Goal: Task Accomplishment & Management: Manage account settings

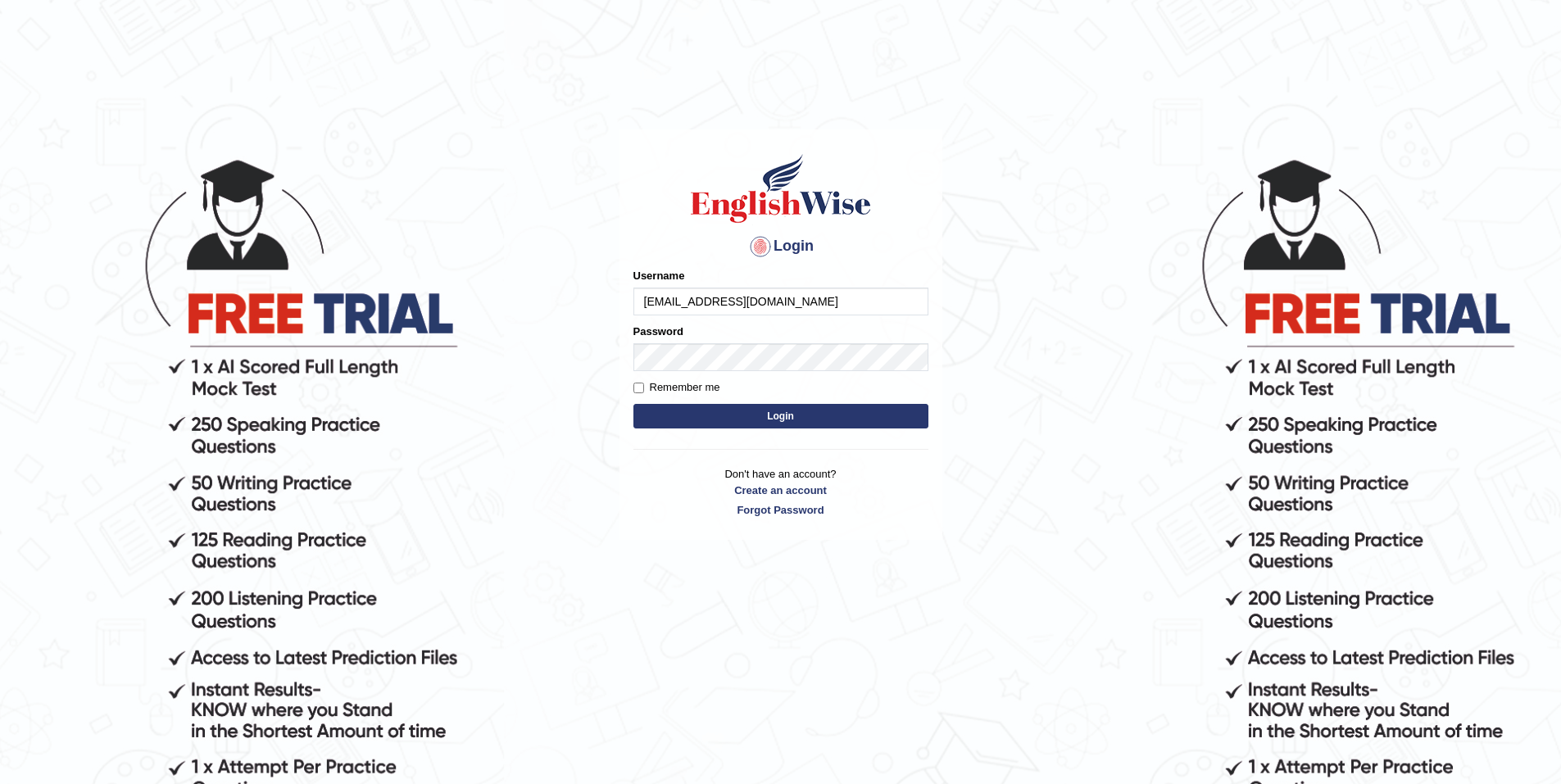
type input "[EMAIL_ADDRESS][DOMAIN_NAME]"
click at [701, 389] on label "Remember me" at bounding box center [677, 387] width 87 height 16
click at [644, 389] on input "Remember me" at bounding box center [639, 388] width 10 height 10
checkbox input "true"
click at [778, 409] on button "Login" at bounding box center [781, 416] width 295 height 25
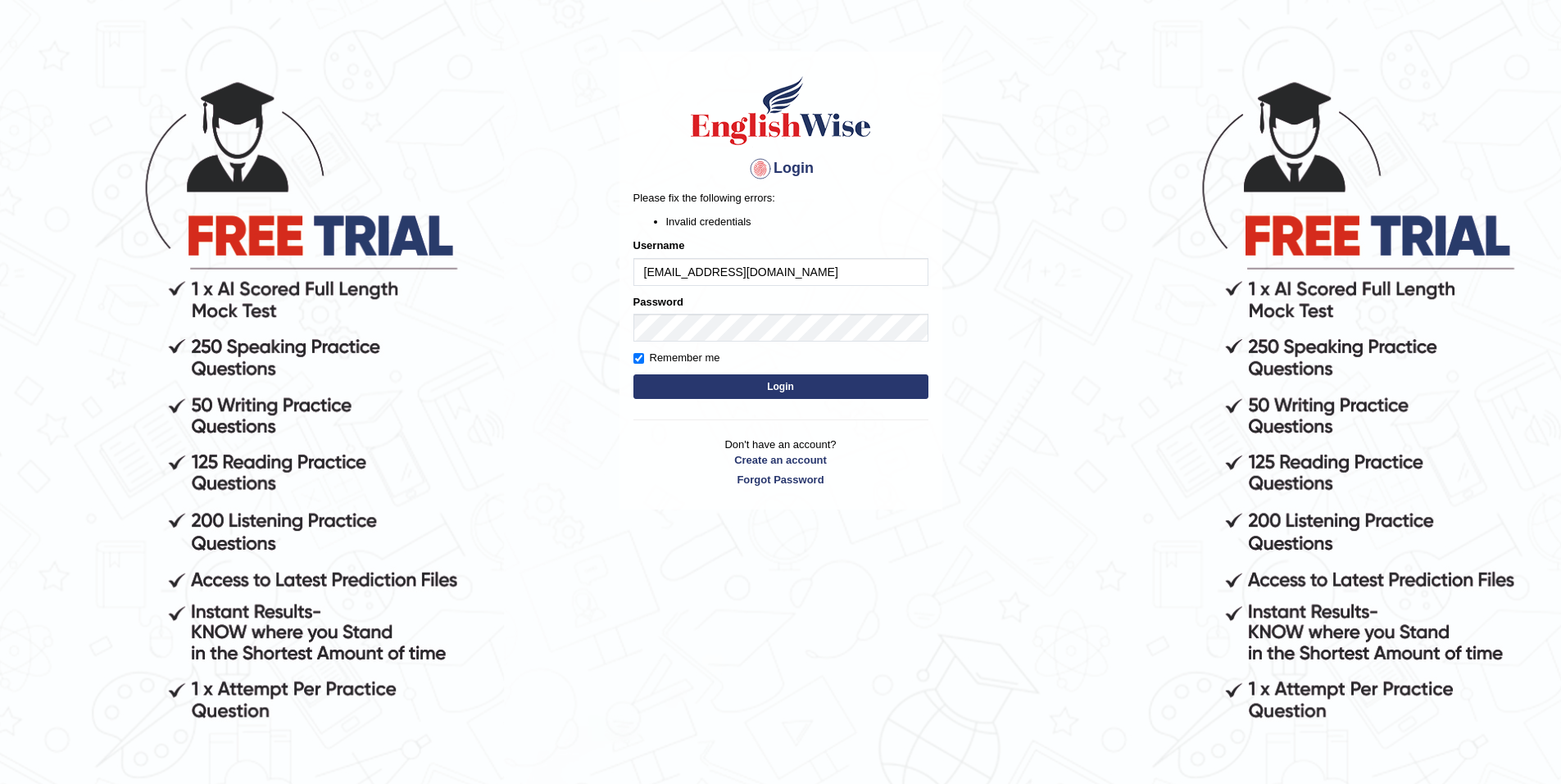
scroll to position [82, 0]
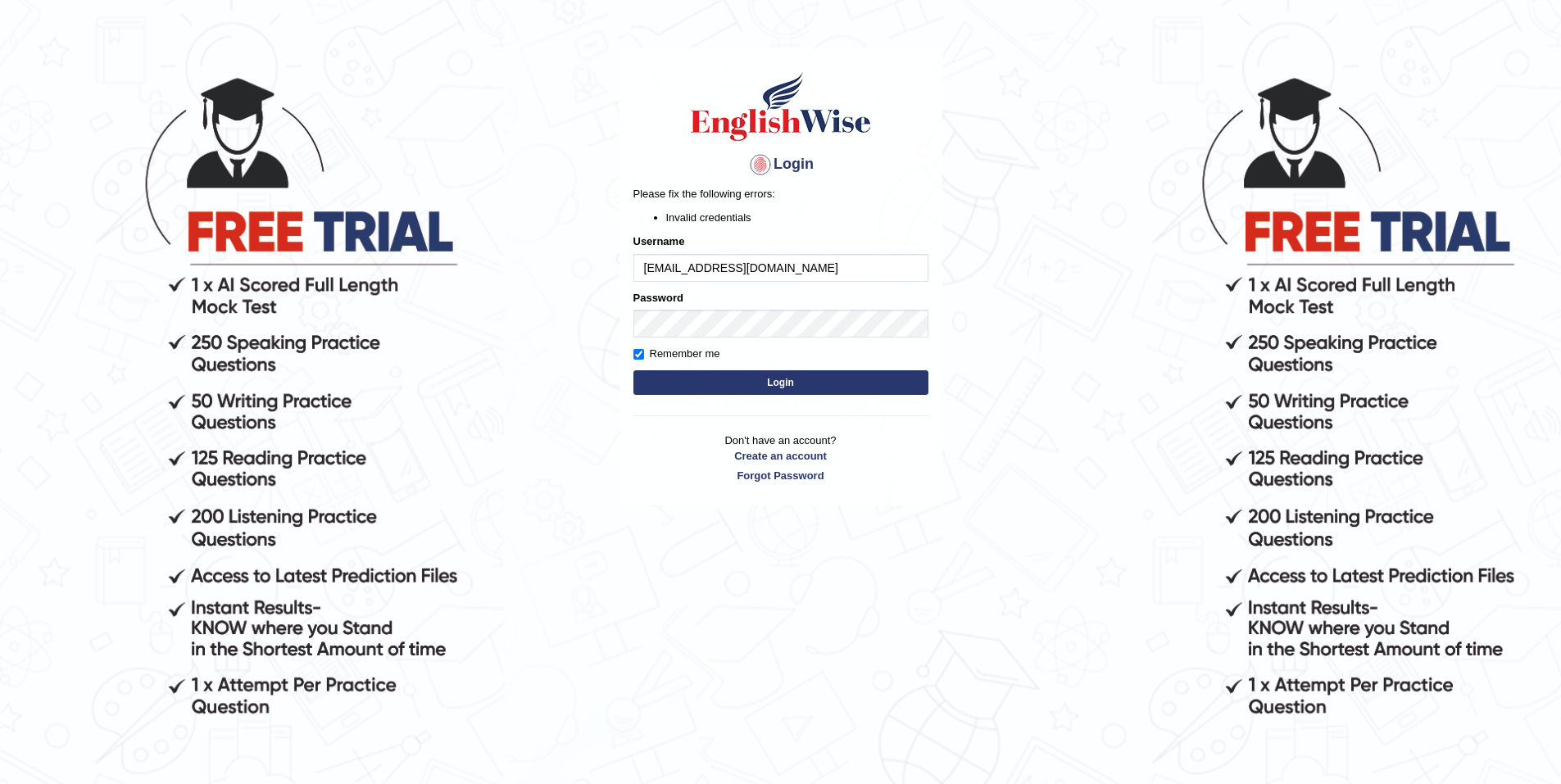
click at [778, 386] on button "Login" at bounding box center [781, 383] width 295 height 25
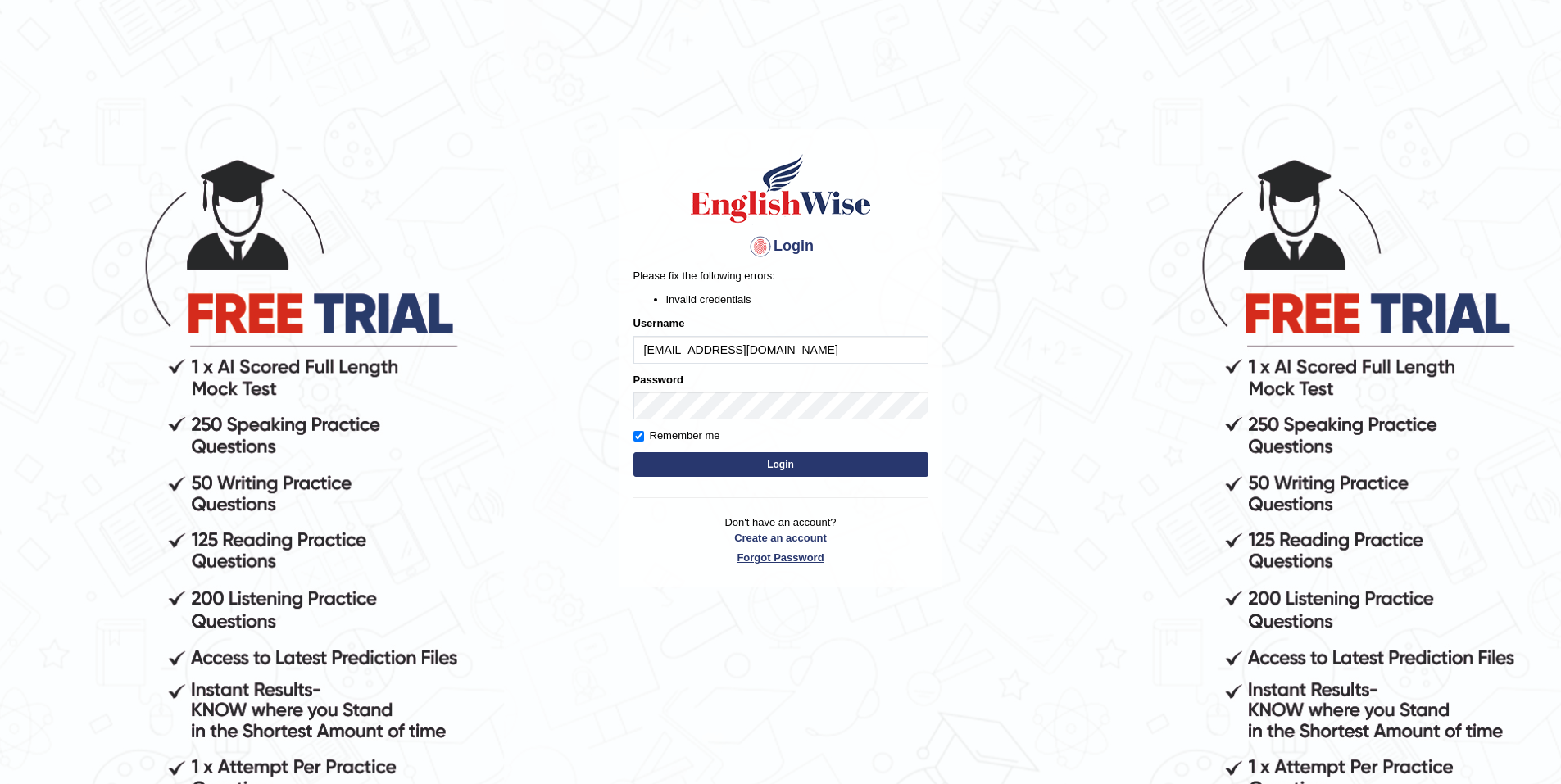
click at [789, 560] on link "Forgot Password" at bounding box center [781, 557] width 295 height 15
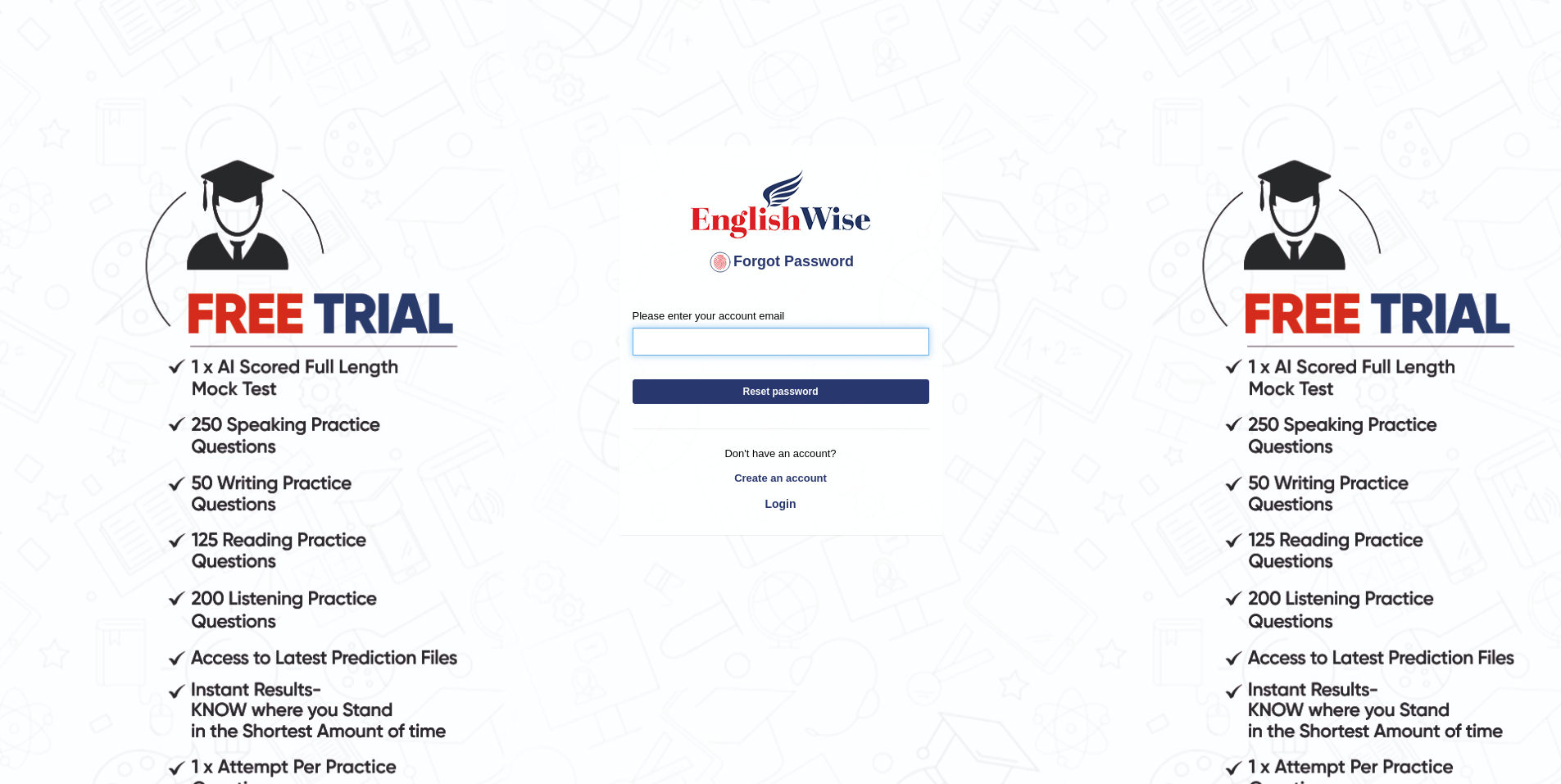
click at [748, 340] on input "Please enter your account email" at bounding box center [781, 341] width 297 height 28
drag, startPoint x: 642, startPoint y: 340, endPoint x: 626, endPoint y: 340, distance: 16.0
click at [627, 340] on div "Please enter your account email hengphant9@gmail.com Reset password Don't have …" at bounding box center [781, 414] width 322 height 237
type input "[EMAIL_ADDRESS][DOMAIN_NAME]"
click at [752, 393] on button "Reset password" at bounding box center [781, 391] width 297 height 25
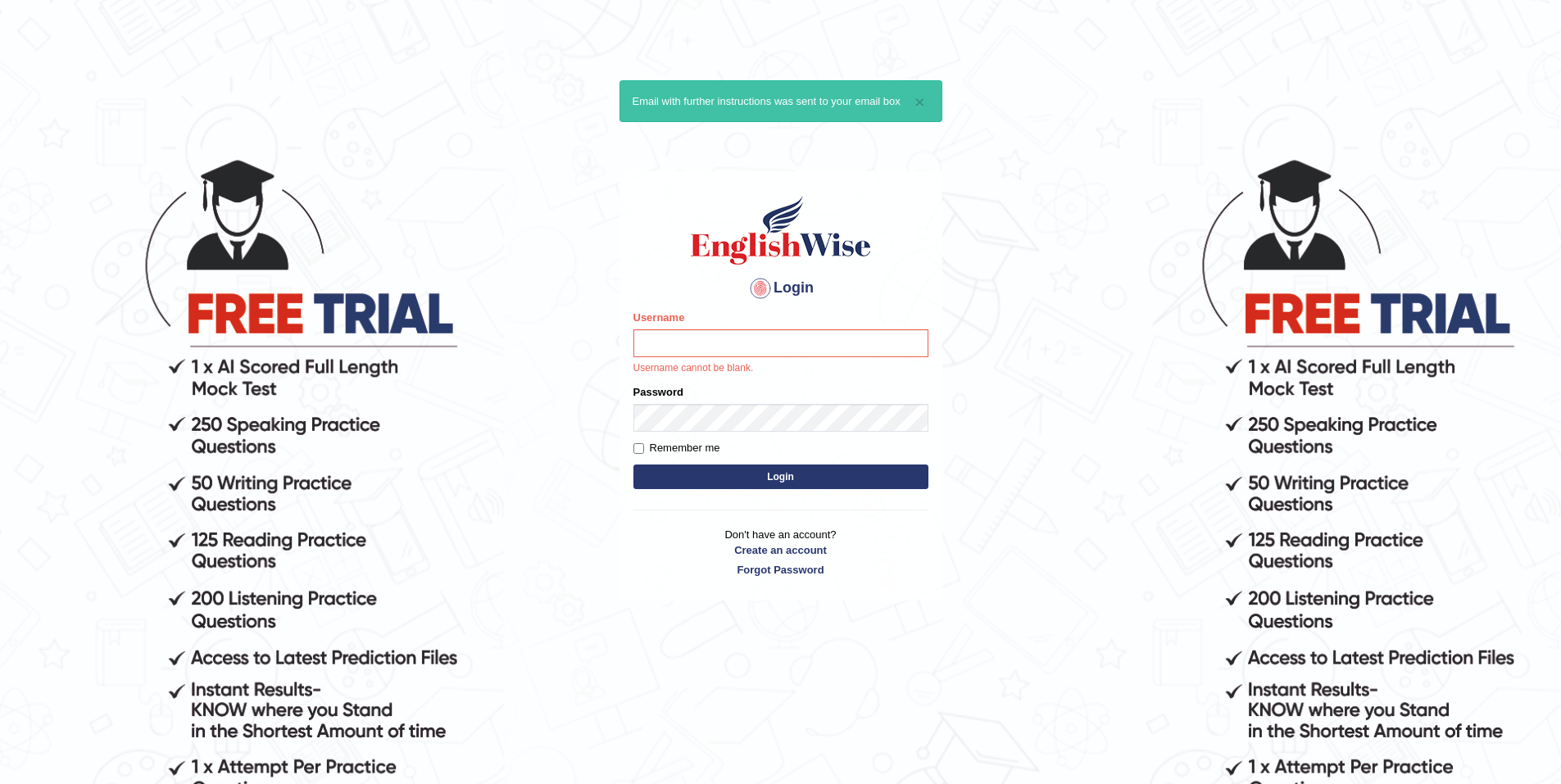
click at [1042, 320] on body "× Email with further instructions was sent to your email box Login Please fix t…" at bounding box center [780, 470] width 1561 height 784
click at [1048, 326] on body "× Email with further instructions was sent to your email box Login Please fix t…" at bounding box center [780, 470] width 1561 height 784
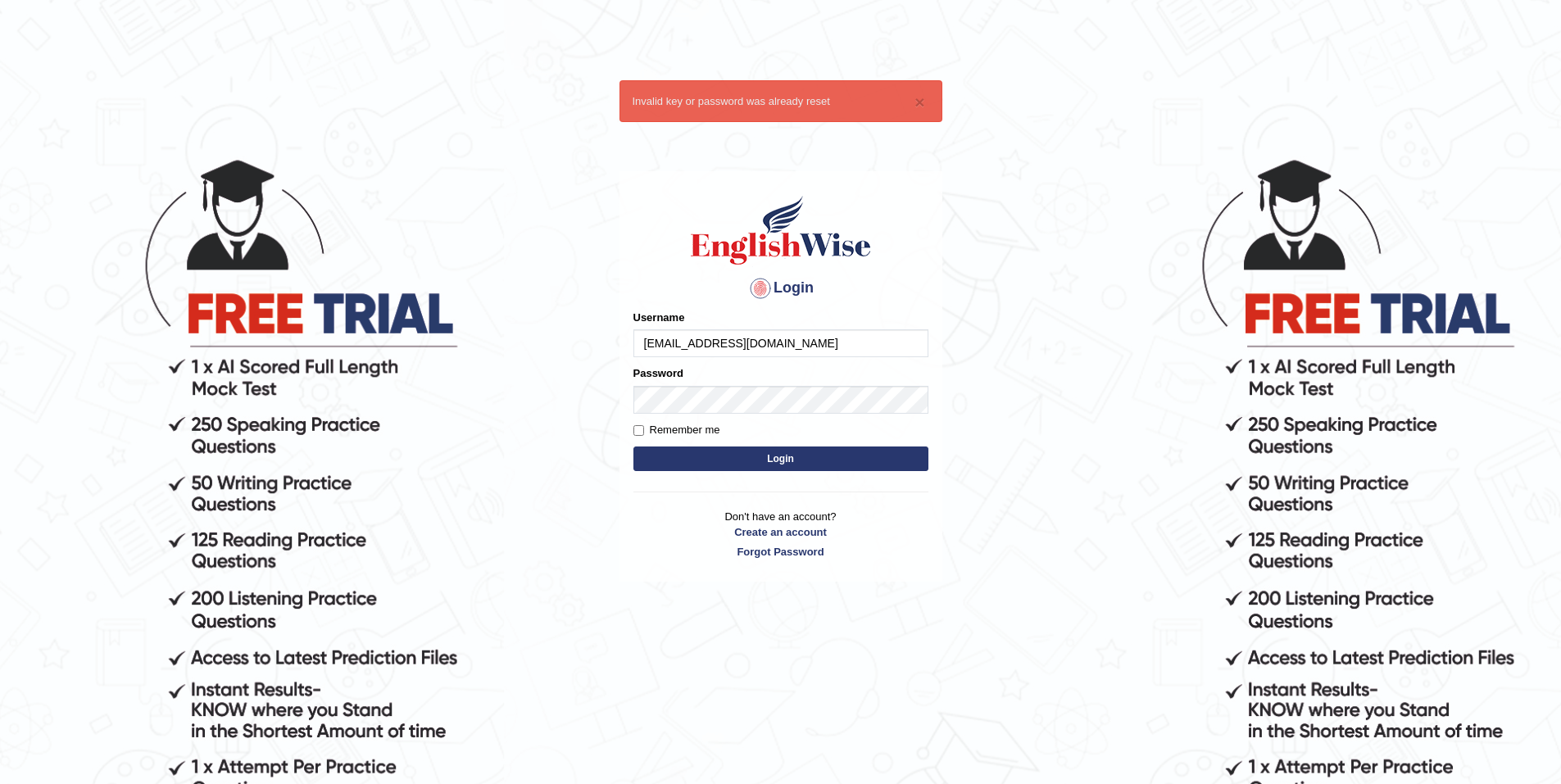
type input "[EMAIL_ADDRESS][DOMAIN_NAME]"
click at [784, 461] on button "Login" at bounding box center [781, 458] width 295 height 25
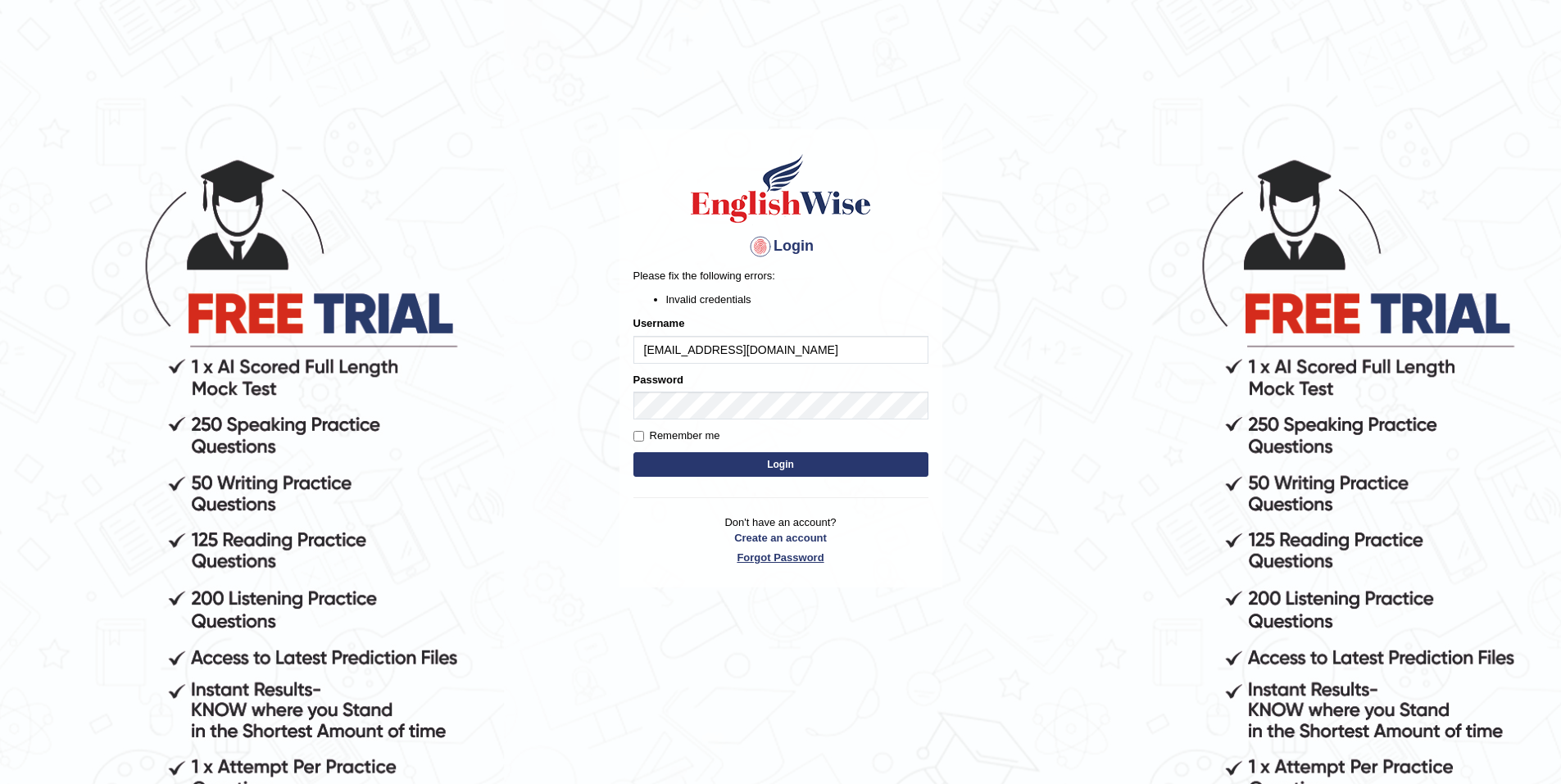
click at [812, 556] on link "Forgot Password" at bounding box center [781, 557] width 295 height 15
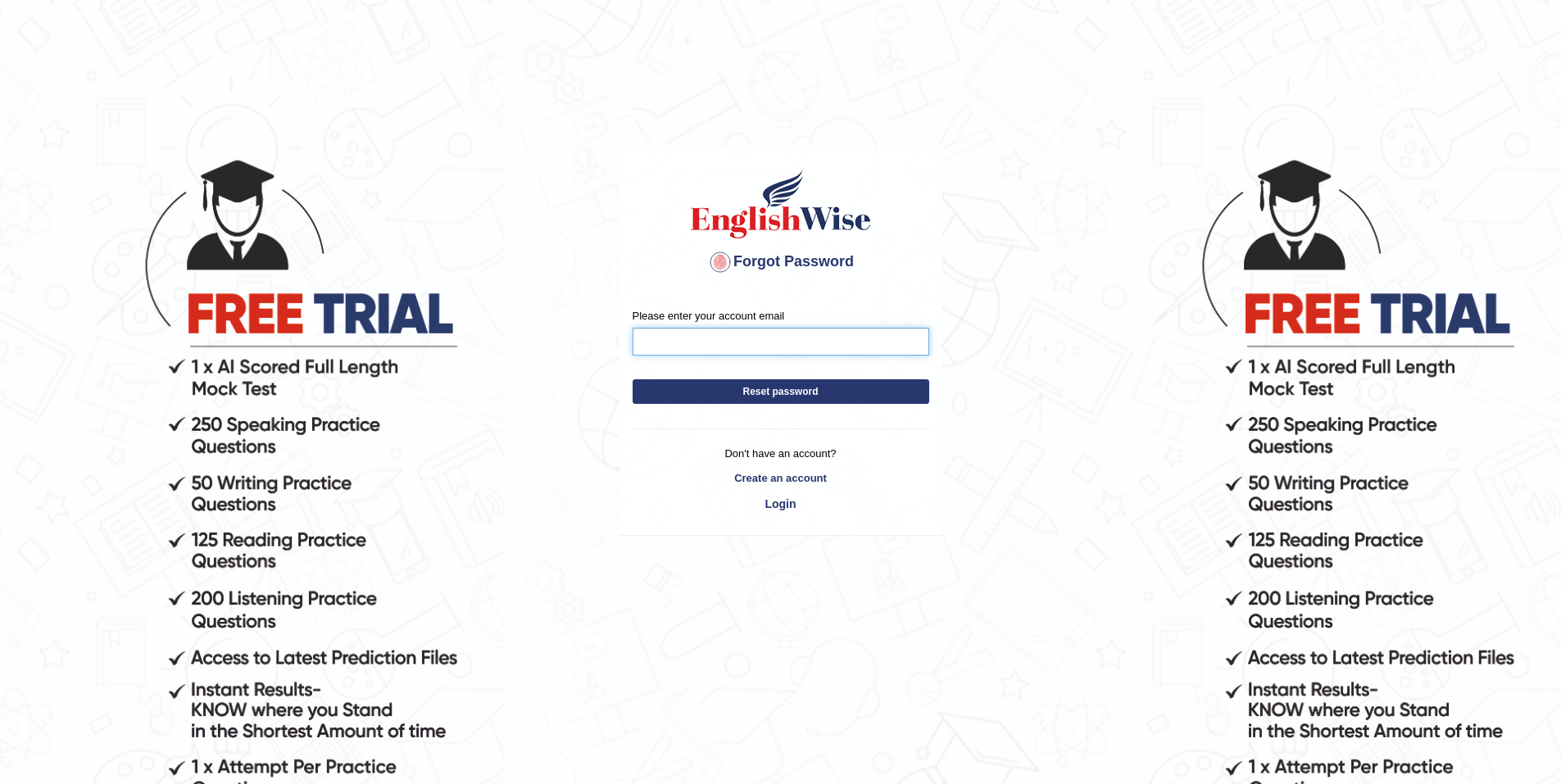
click at [750, 346] on input "Please enter your account email" at bounding box center [781, 341] width 297 height 28
type input "[EMAIL_ADDRESS][DOMAIN_NAME]"
click at [770, 384] on button "Reset password" at bounding box center [781, 391] width 297 height 25
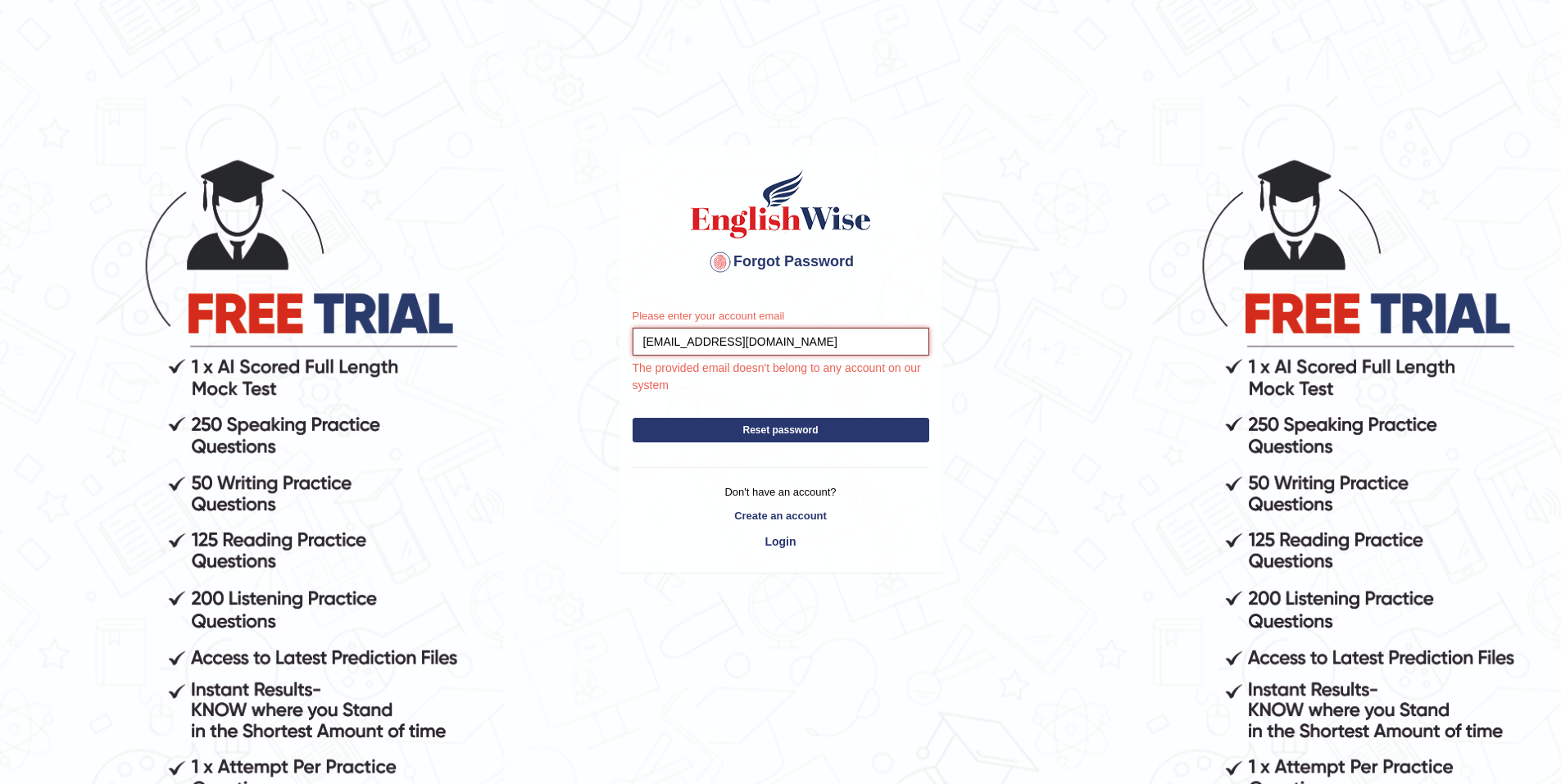
drag, startPoint x: 650, startPoint y: 343, endPoint x: 601, endPoint y: 343, distance: 49.0
click at [606, 343] on body "Forgot Password Please enter your account email [EMAIL_ADDRESS][DOMAIN_NAME] Th…" at bounding box center [780, 470] width 1561 height 784
type input "[EMAIL_ADDRESS][DOMAIN_NAME]"
click at [795, 426] on button "Reset password" at bounding box center [781, 430] width 297 height 25
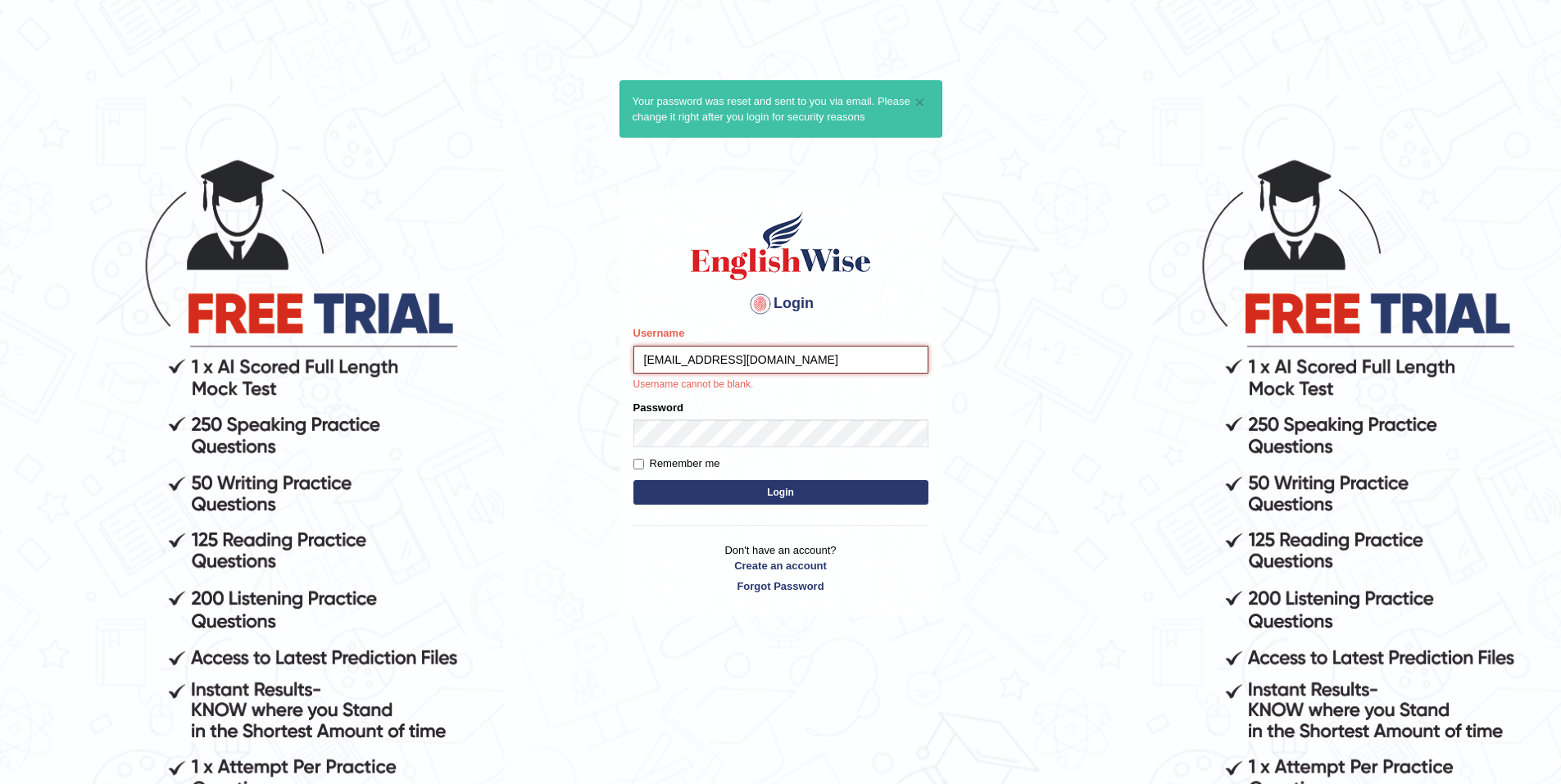
type input "Hengphant9@gmail.com"
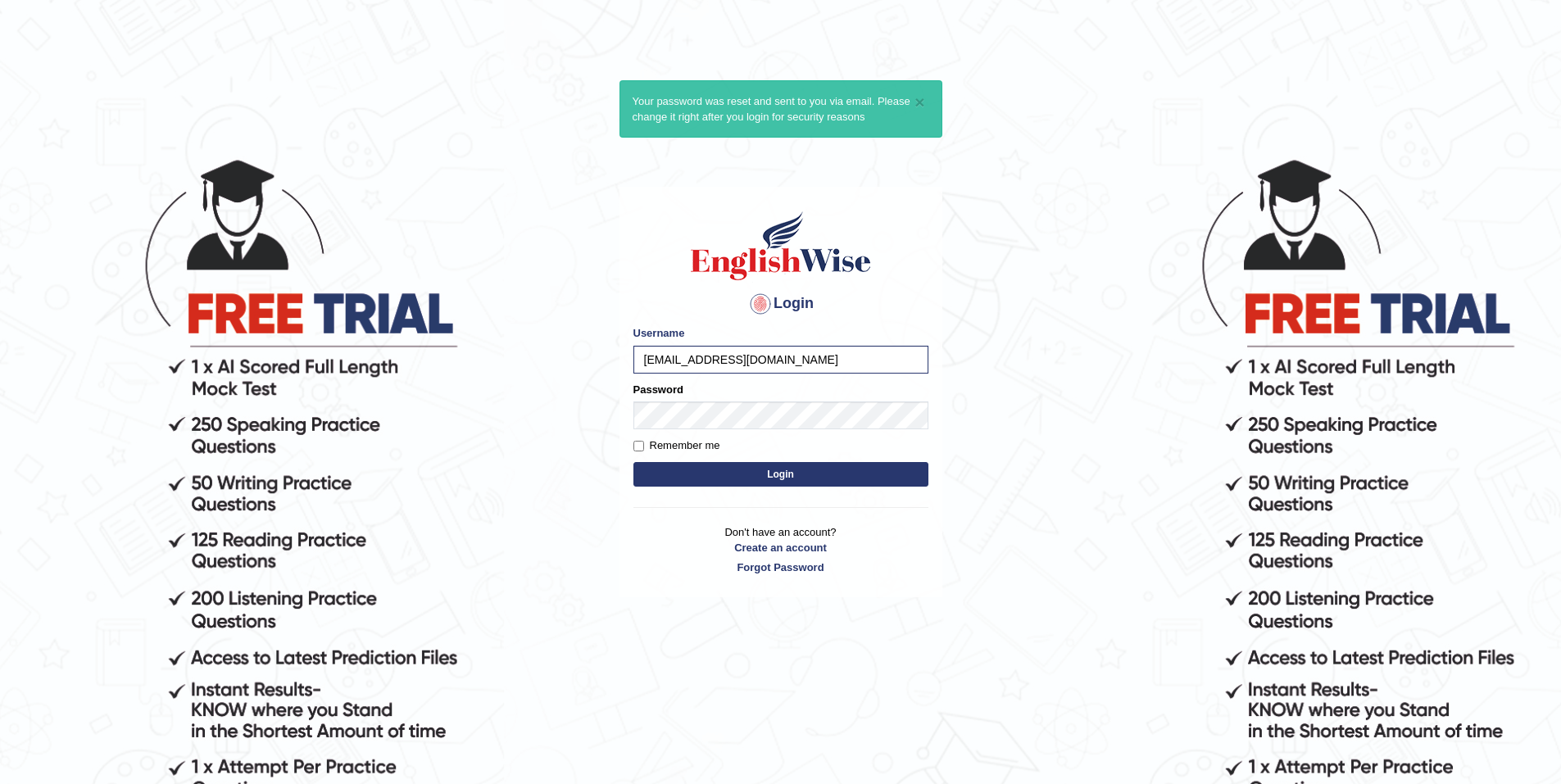
click at [785, 480] on button "Login" at bounding box center [781, 474] width 295 height 25
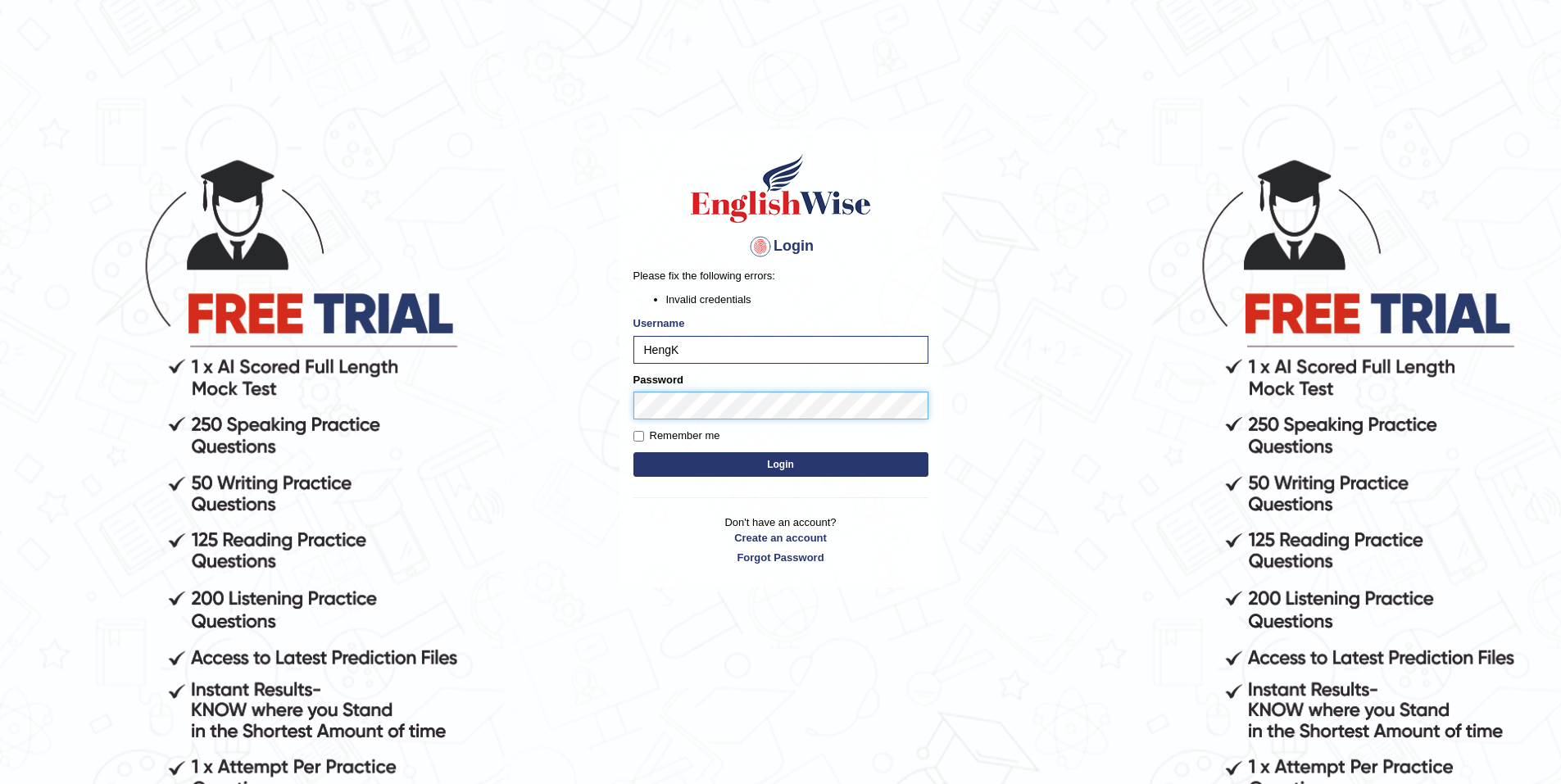
click at [630, 398] on div "Login Please fix the following errors: Invalid credentials Username [PERSON_NAM…" at bounding box center [780, 358] width 323 height 458
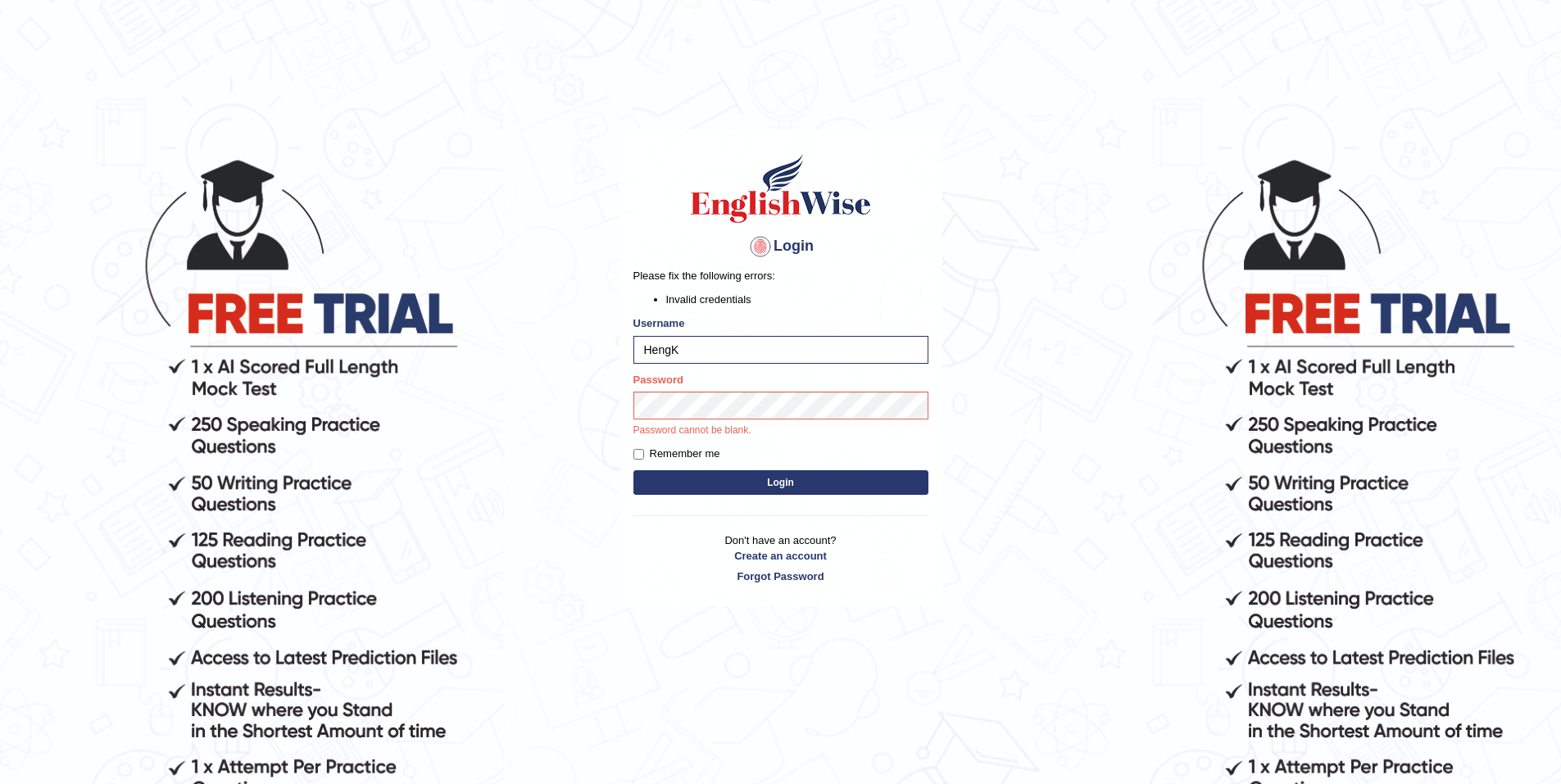
click at [791, 483] on button "Login" at bounding box center [781, 482] width 295 height 25
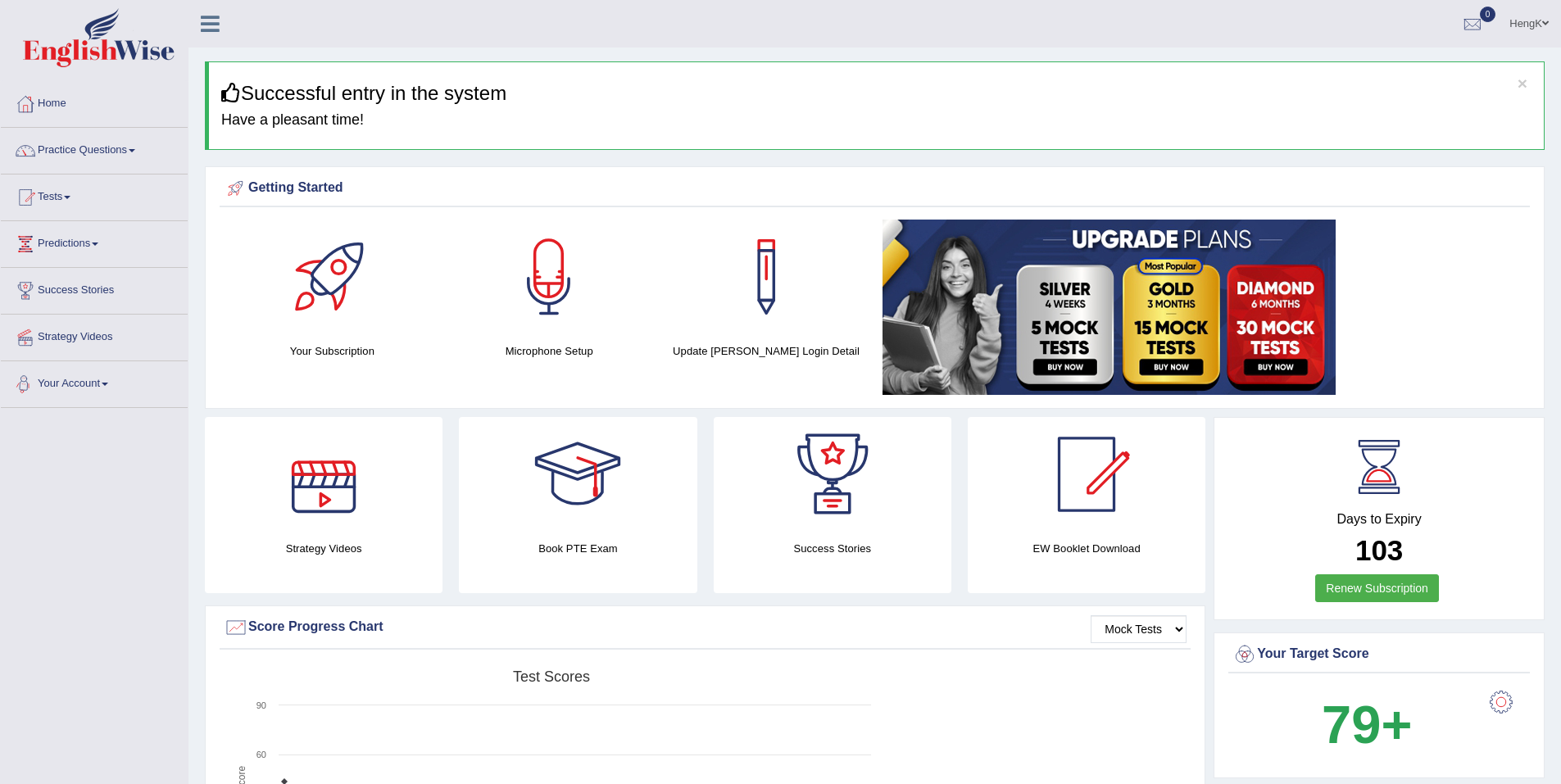
click at [114, 387] on link "Your Account" at bounding box center [94, 382] width 187 height 41
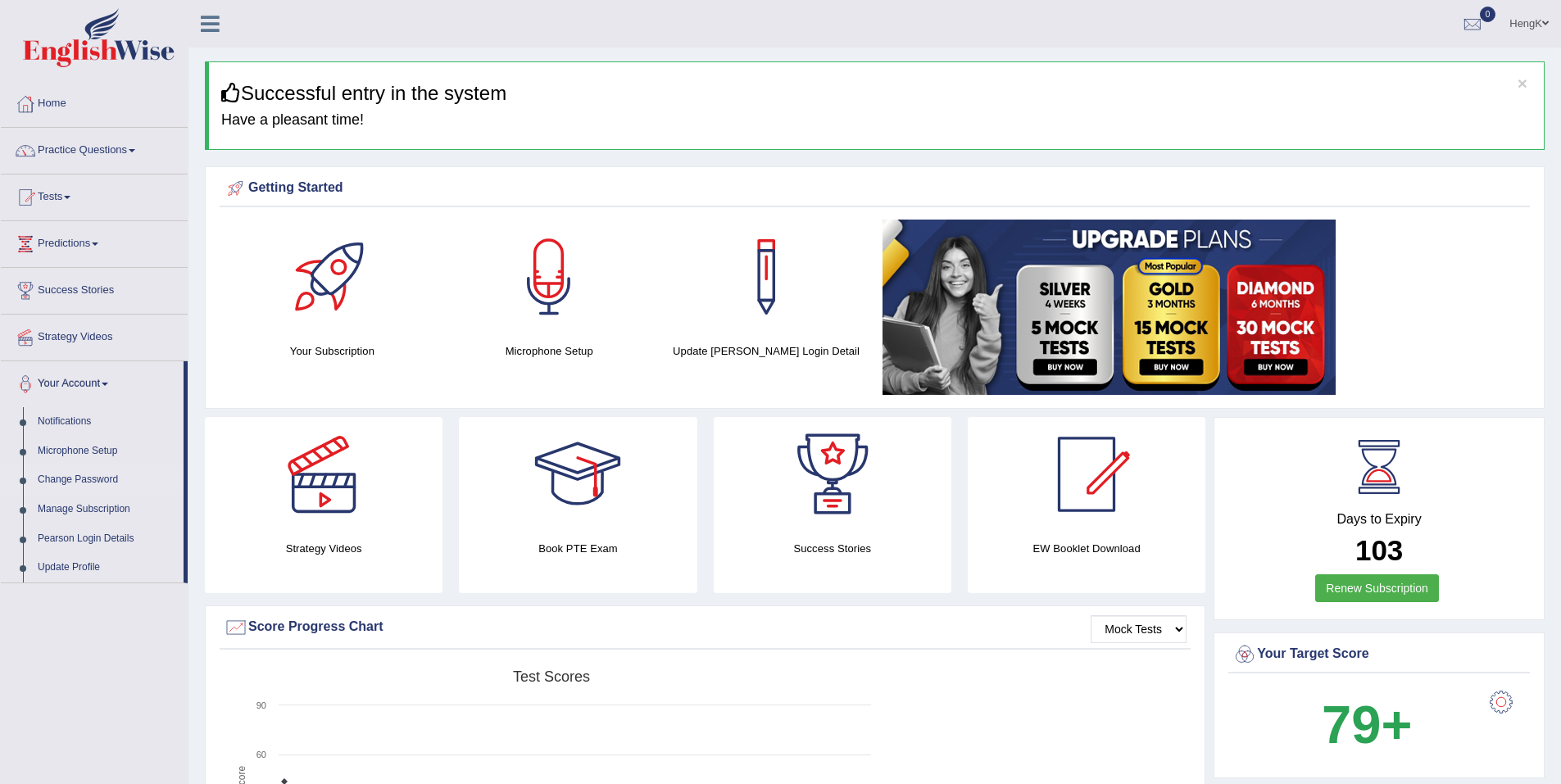
click at [76, 481] on link "Change Password" at bounding box center [107, 480] width 153 height 29
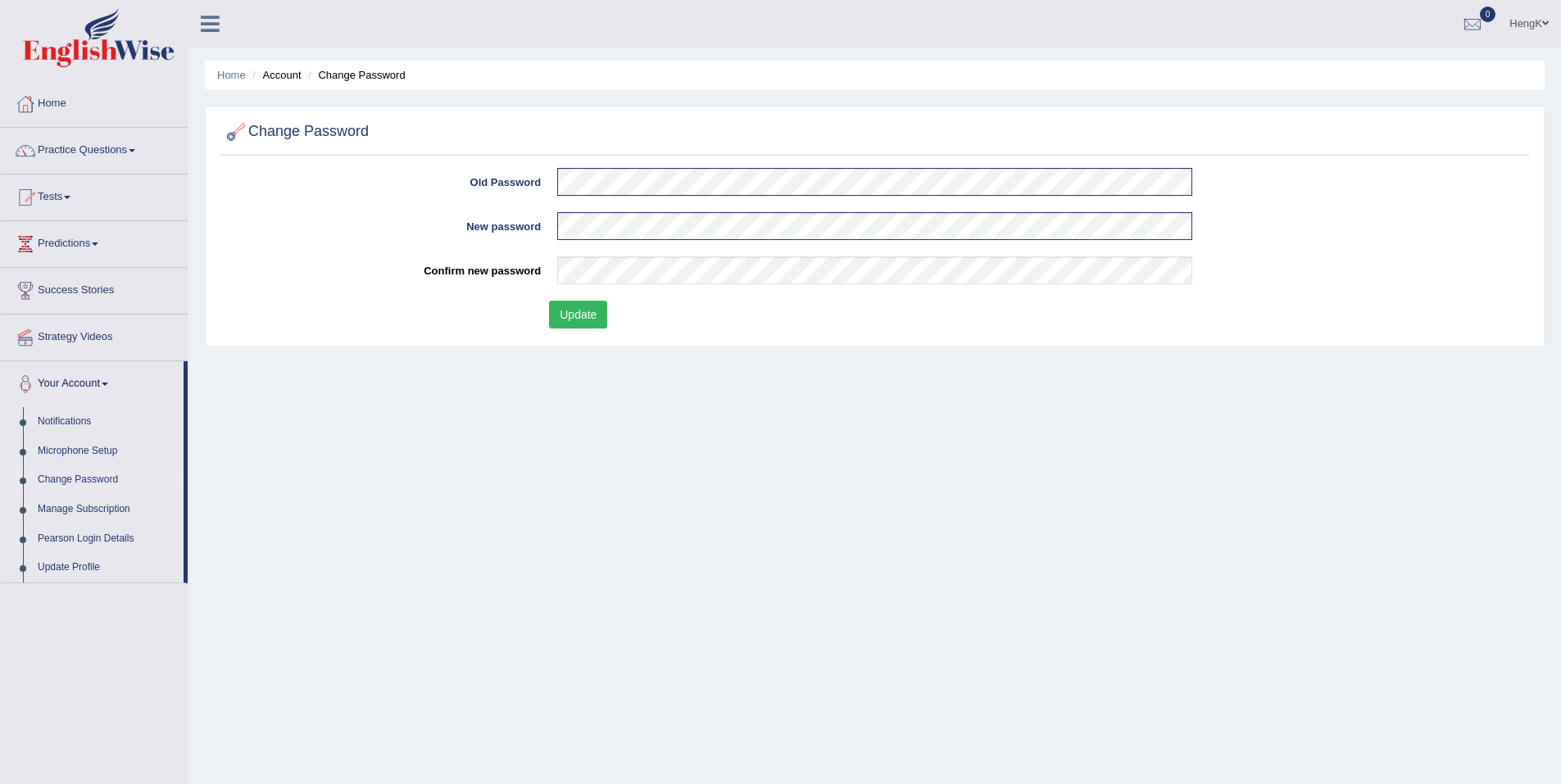
click at [587, 312] on button "Update" at bounding box center [578, 315] width 58 height 28
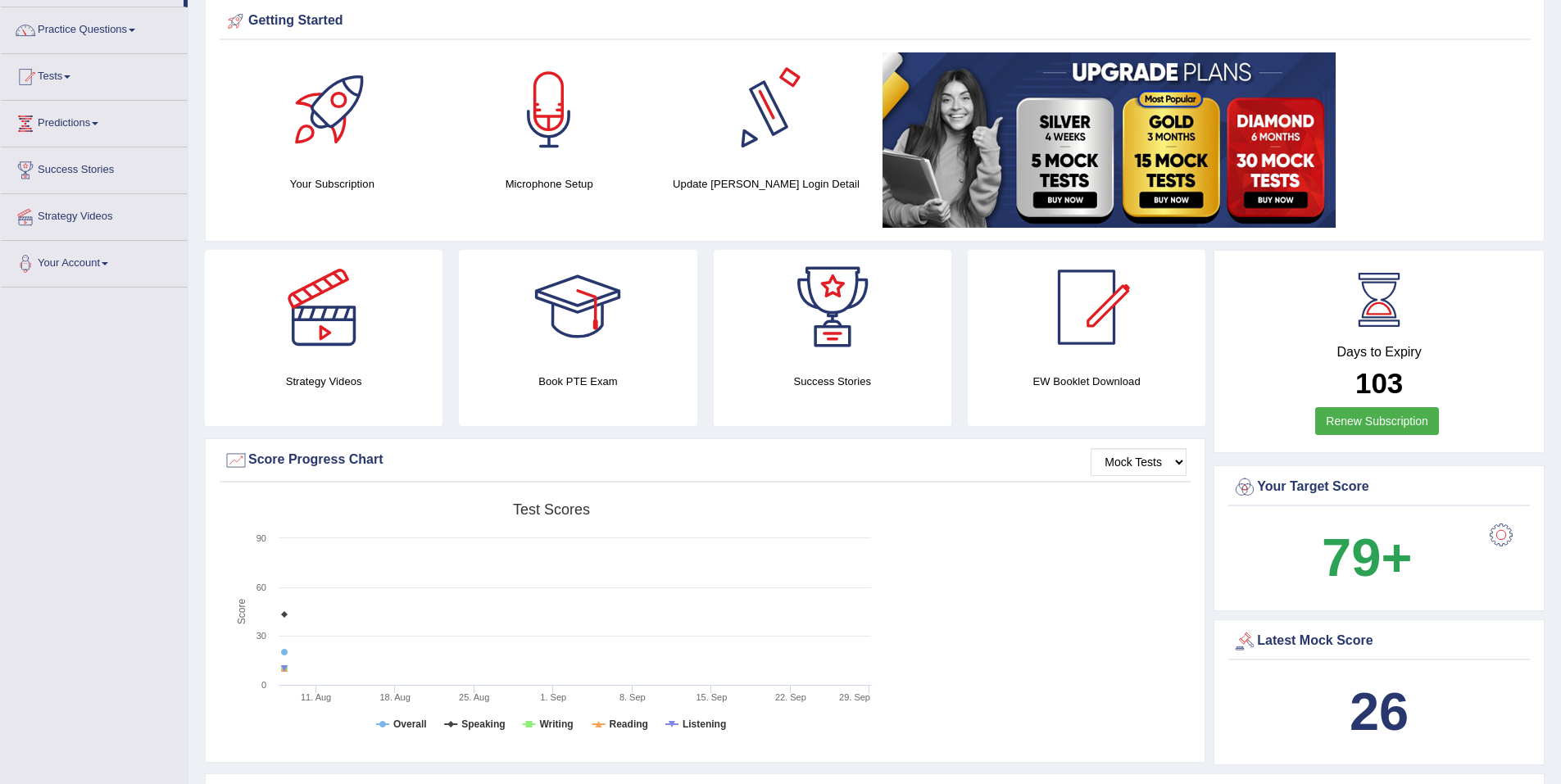
scroll to position [164, 0]
